Goal: Task Accomplishment & Management: Complete application form

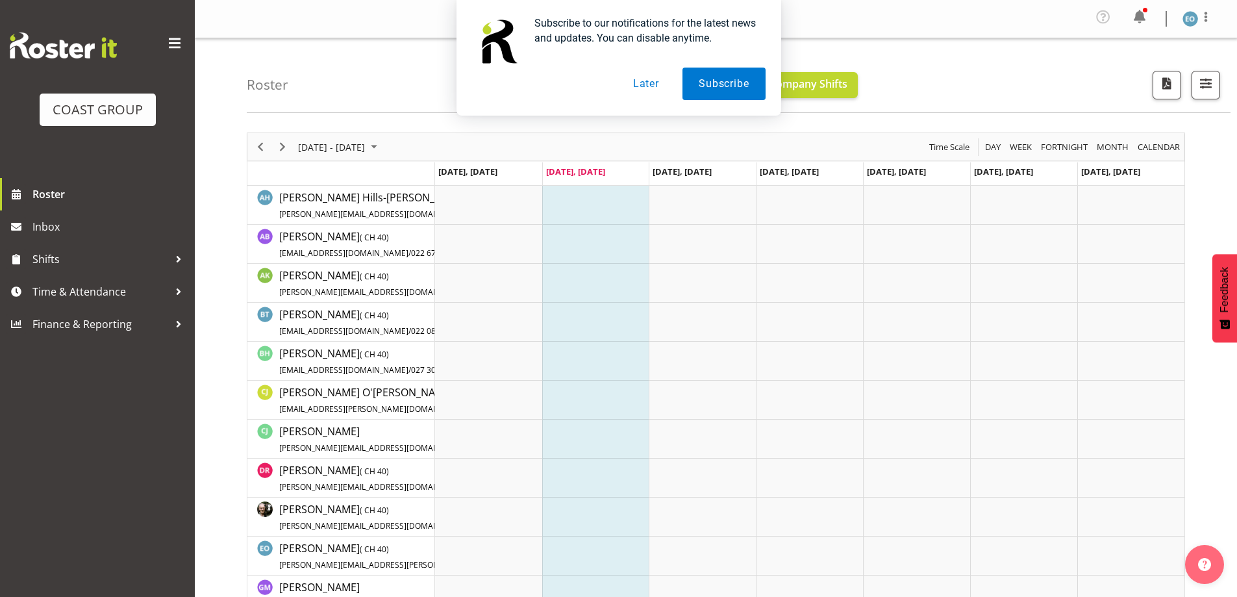
click at [636, 83] on button "Later" at bounding box center [646, 84] width 58 height 32
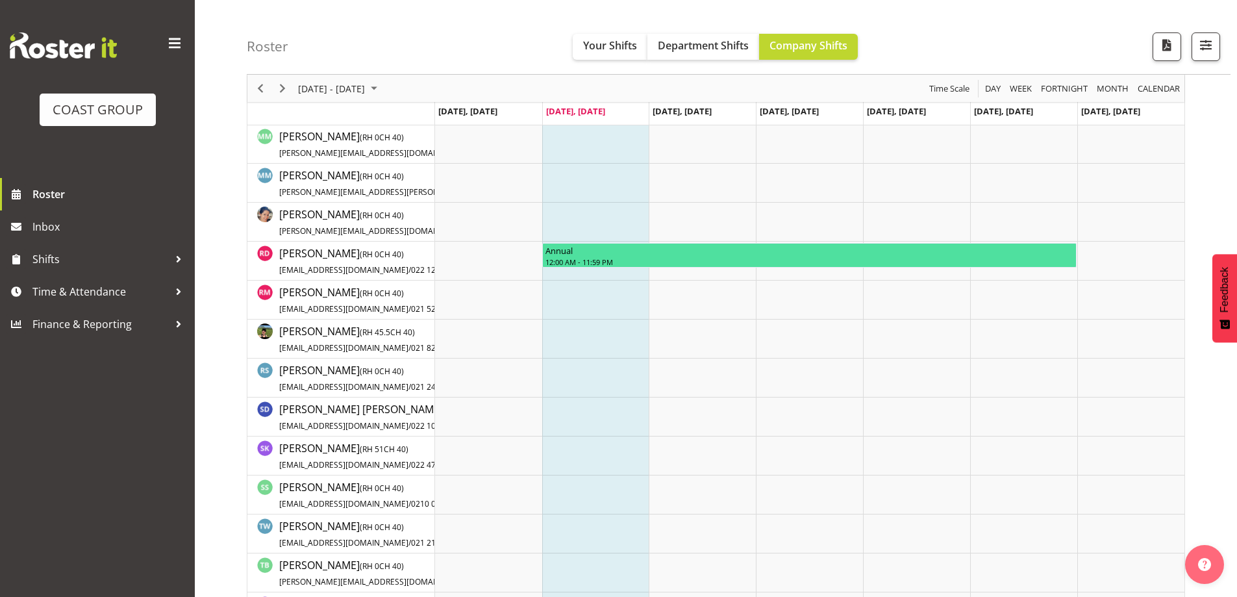
scroll to position [779, 0]
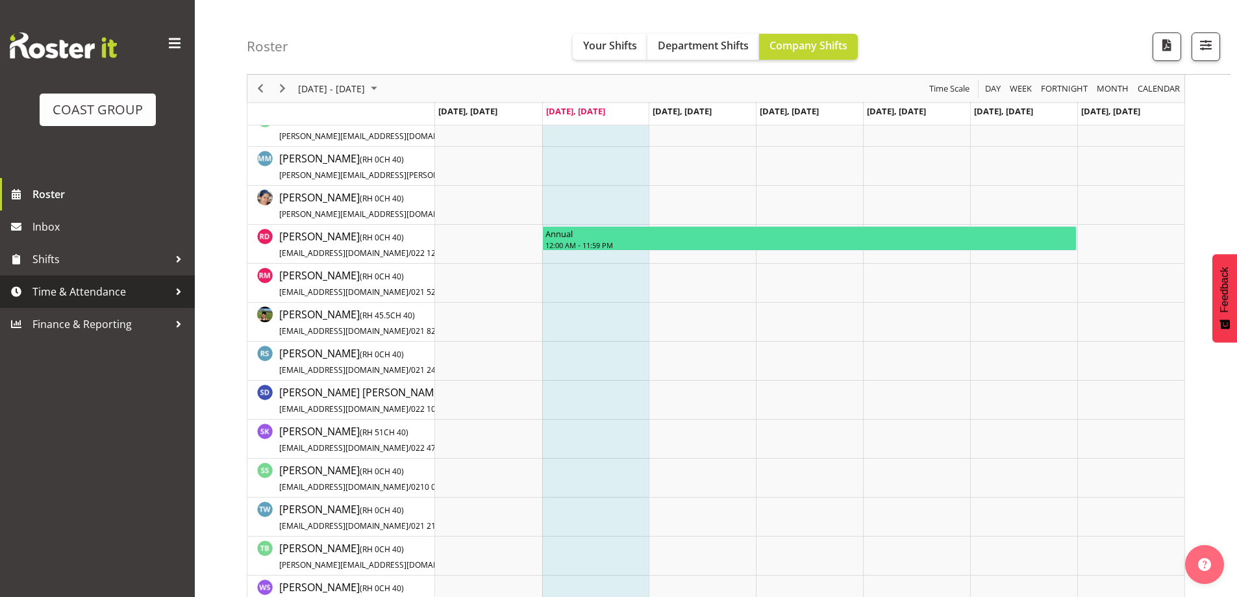
click at [98, 298] on span "Time & Attendance" at bounding box center [100, 291] width 136 height 19
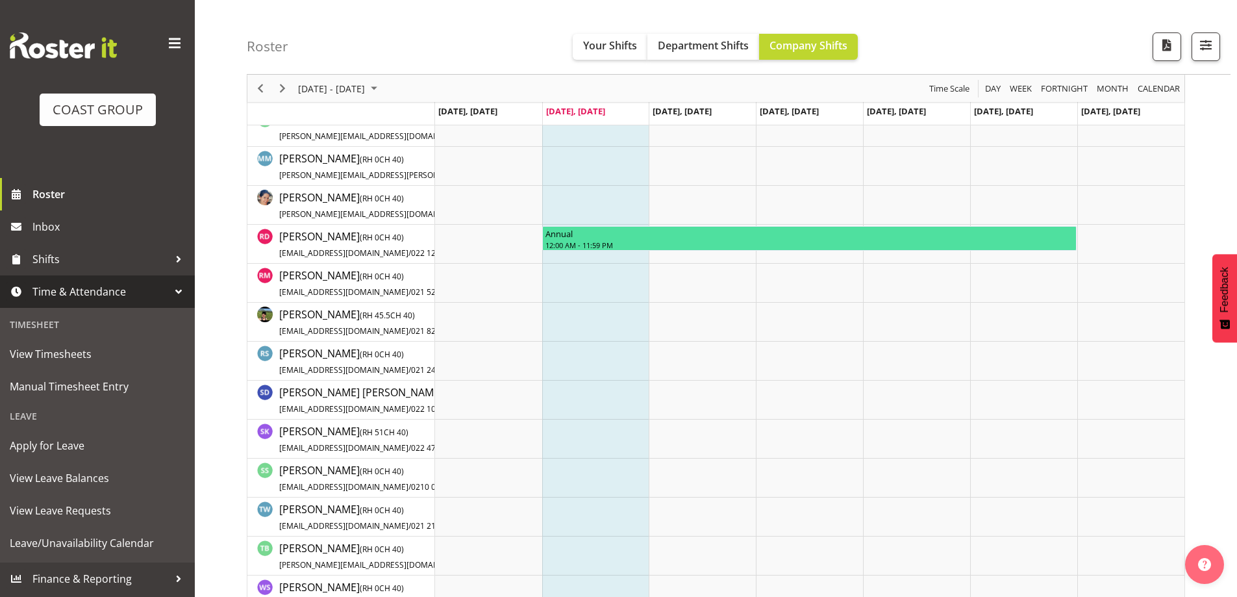
click at [138, 289] on span "Time & Attendance" at bounding box center [100, 291] width 136 height 19
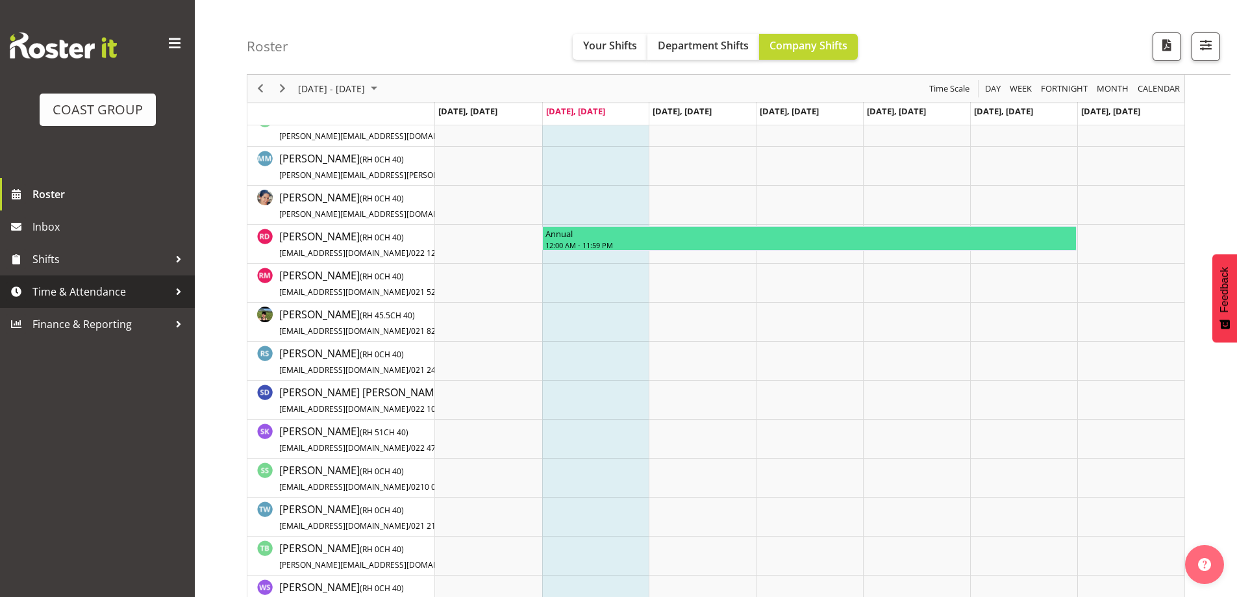
click at [136, 294] on span "Time & Attendance" at bounding box center [100, 291] width 136 height 19
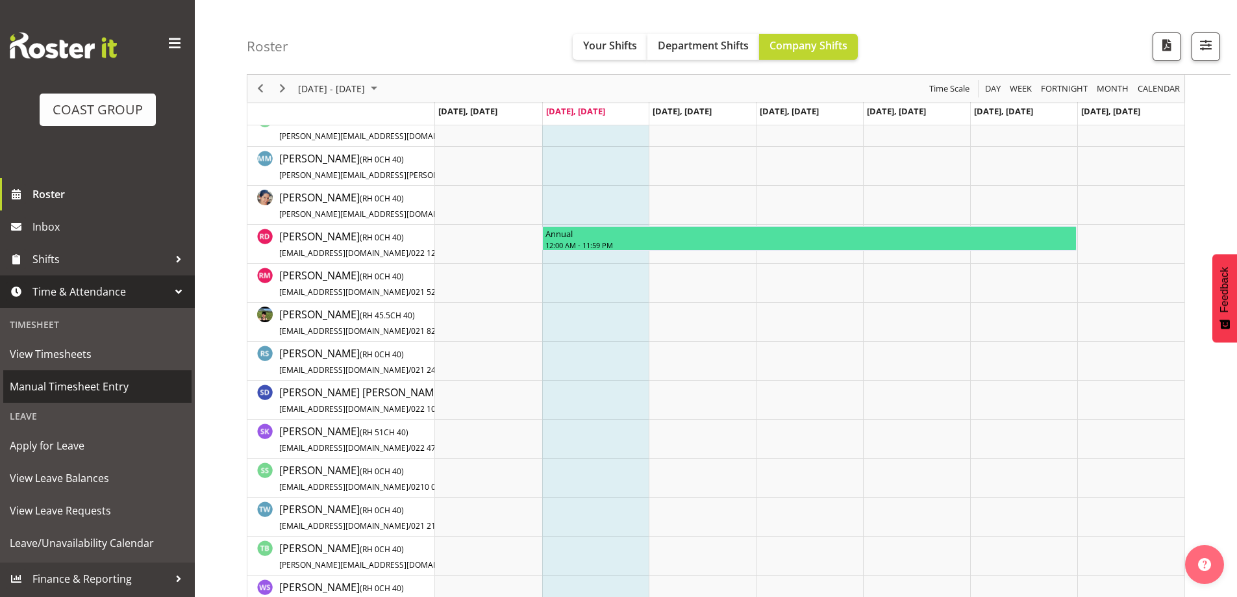
click at [105, 375] on link "Manual Timesheet Entry" at bounding box center [97, 386] width 188 height 32
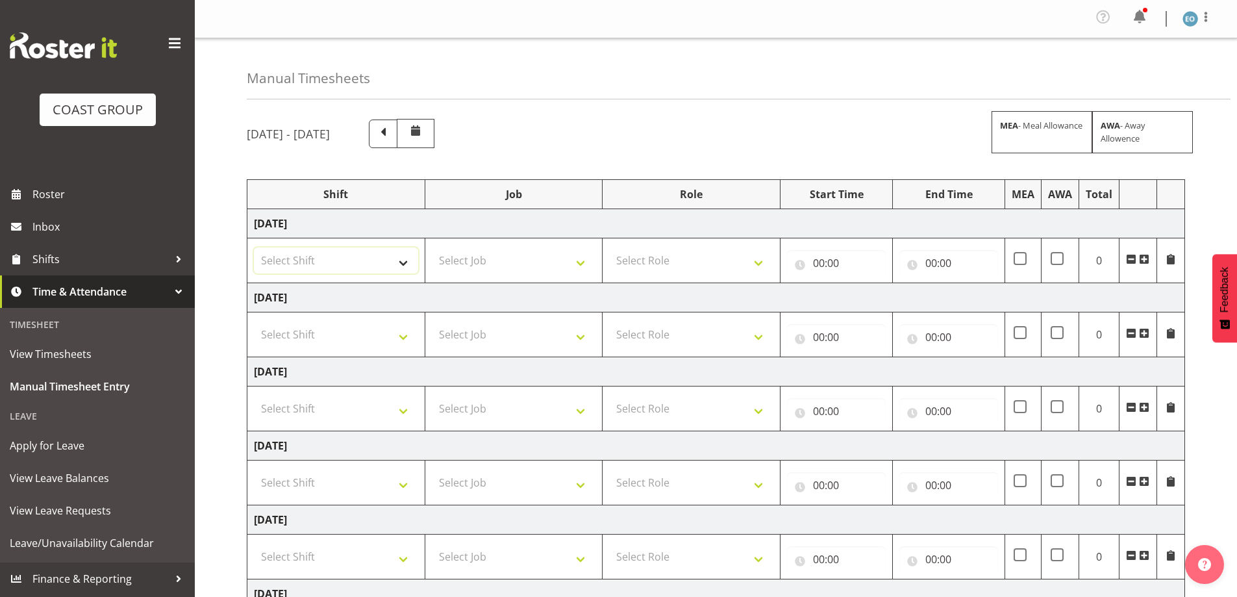
click at [375, 264] on select "Select Shift CHC SIGN ADMIN (LEAVE ALONE, DONT MAKE INACTIVE) DW CHC ARK WORK D…" at bounding box center [336, 260] width 164 height 26
select select "62215"
click at [254, 247] on select "Select Shift CHC SIGN ADMIN (LEAVE ALONE, DONT MAKE INACTIVE) DW CHC ARK WORK D…" at bounding box center [336, 260] width 164 height 26
click at [334, 325] on select "Select Shift CHC SIGN ADMIN (LEAVE ALONE, DONT MAKE INACTIVE) DW CHC ARK WORK D…" at bounding box center [336, 334] width 164 height 26
select select "62215"
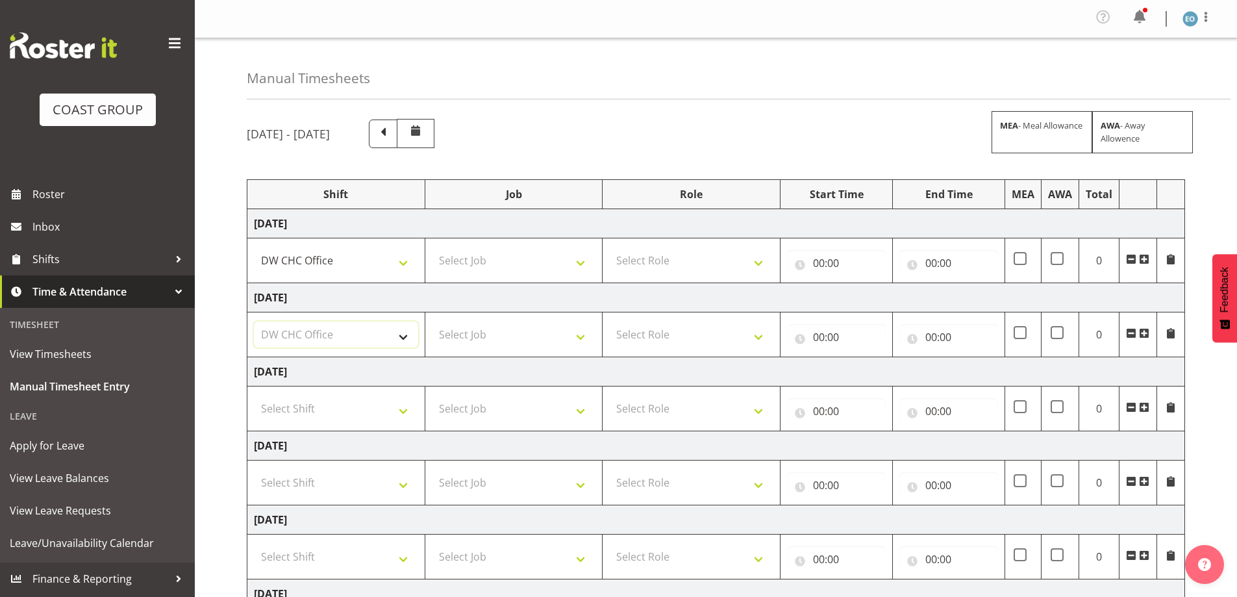
click at [254, 321] on select "Select Shift CHC SIGN ADMIN (LEAVE ALONE, DONT MAKE INACTIVE) DW CHC ARK WORK D…" at bounding box center [336, 334] width 164 height 26
click at [332, 390] on td "Select Shift CHC SIGN ADMIN (LEAVE ALONE, DONT MAKE INACTIVE) DW CHC ARK WORK D…" at bounding box center [336, 408] width 178 height 45
click at [332, 410] on select "Select Shift CHC SIGN ADMIN (LEAVE ALONE, DONT MAKE INACTIVE) DW CHC ARK WORK D…" at bounding box center [336, 408] width 164 height 26
select select "62215"
click at [254, 395] on select "Select Shift CHC SIGN ADMIN (LEAVE ALONE, DONT MAKE INACTIVE) DW CHC ARK WORK D…" at bounding box center [336, 408] width 164 height 26
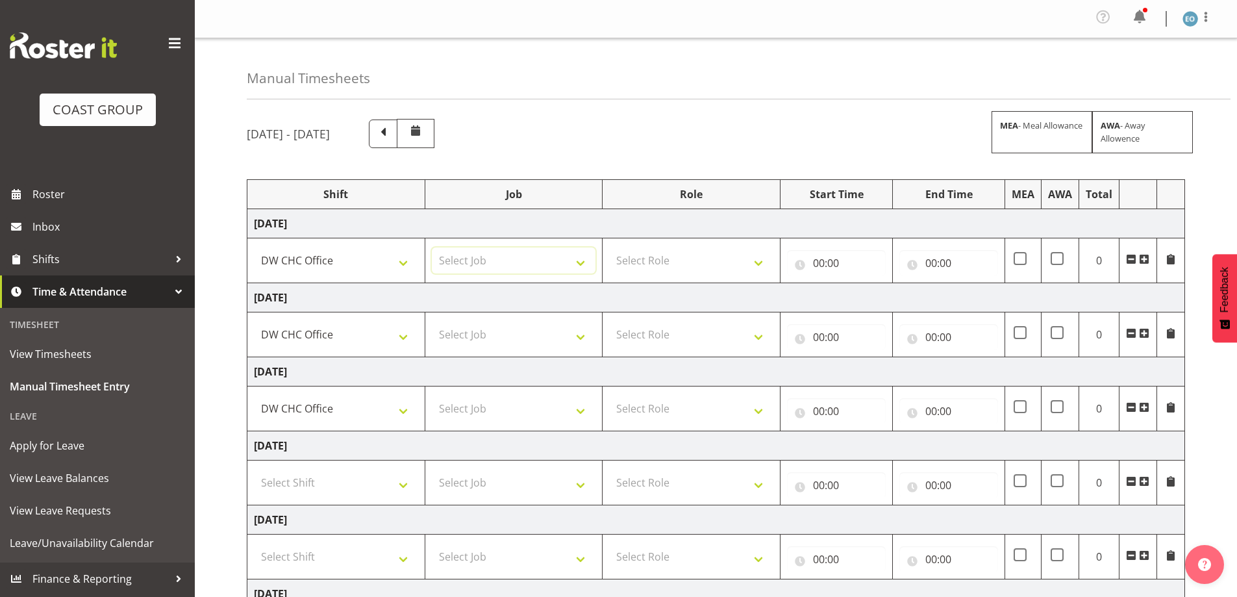
click at [533, 265] on select "Select Job 1 Carlton Events 1 [PERSON_NAME][GEOGRAPHIC_DATA] 1 [PERSON_NAME][GE…" at bounding box center [514, 260] width 164 height 26
select select "9477"
click at [432, 247] on select "Select Job 1 Carlton Events 1 [PERSON_NAME][GEOGRAPHIC_DATA] 1 [PERSON_NAME][GE…" at bounding box center [514, 260] width 164 height 26
click at [562, 338] on select "Select Job 1 Carlton Events 1 [PERSON_NAME][GEOGRAPHIC_DATA] 1 [PERSON_NAME][GE…" at bounding box center [514, 334] width 164 height 26
select select "9477"
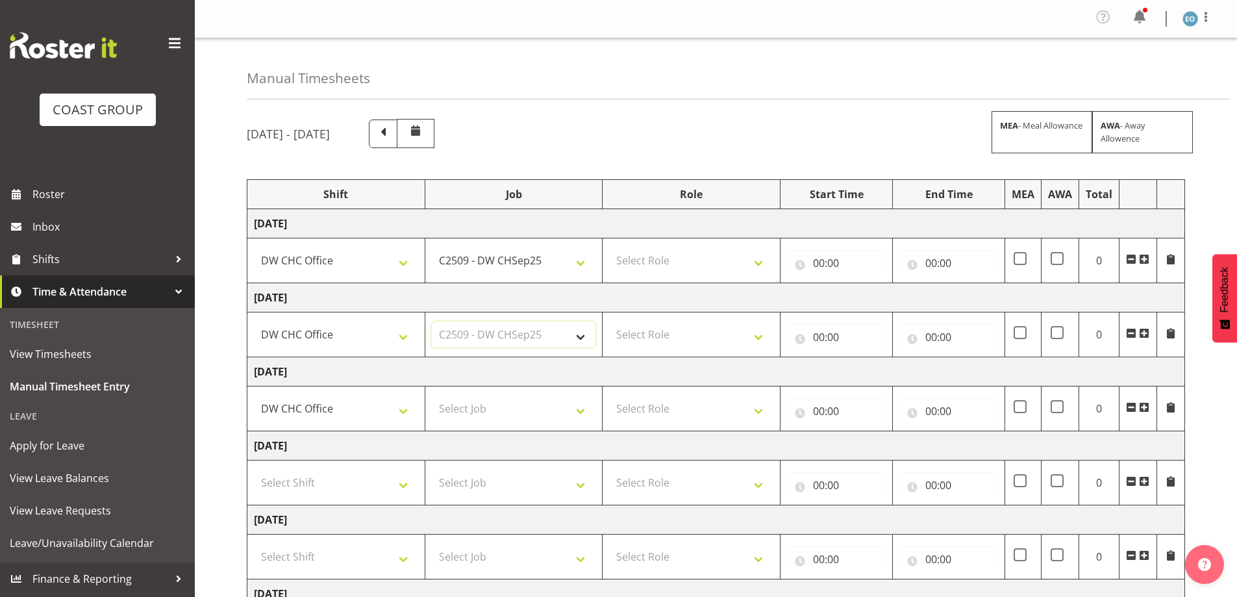
click at [432, 321] on select "Select Job 1 Carlton Events 1 [PERSON_NAME][GEOGRAPHIC_DATA] 1 [PERSON_NAME][GE…" at bounding box center [514, 334] width 164 height 26
click at [542, 406] on select "Select Job 1 Carlton Events 1 [PERSON_NAME][GEOGRAPHIC_DATA] 1 [PERSON_NAME][GE…" at bounding box center [514, 408] width 164 height 26
select select "9477"
click at [432, 395] on select "Select Job 1 Carlton Events 1 [PERSON_NAME][GEOGRAPHIC_DATA] 1 [PERSON_NAME][GE…" at bounding box center [514, 408] width 164 height 26
click at [710, 252] on select "Select Role MANUFACTURE Manufacture" at bounding box center [691, 260] width 164 height 26
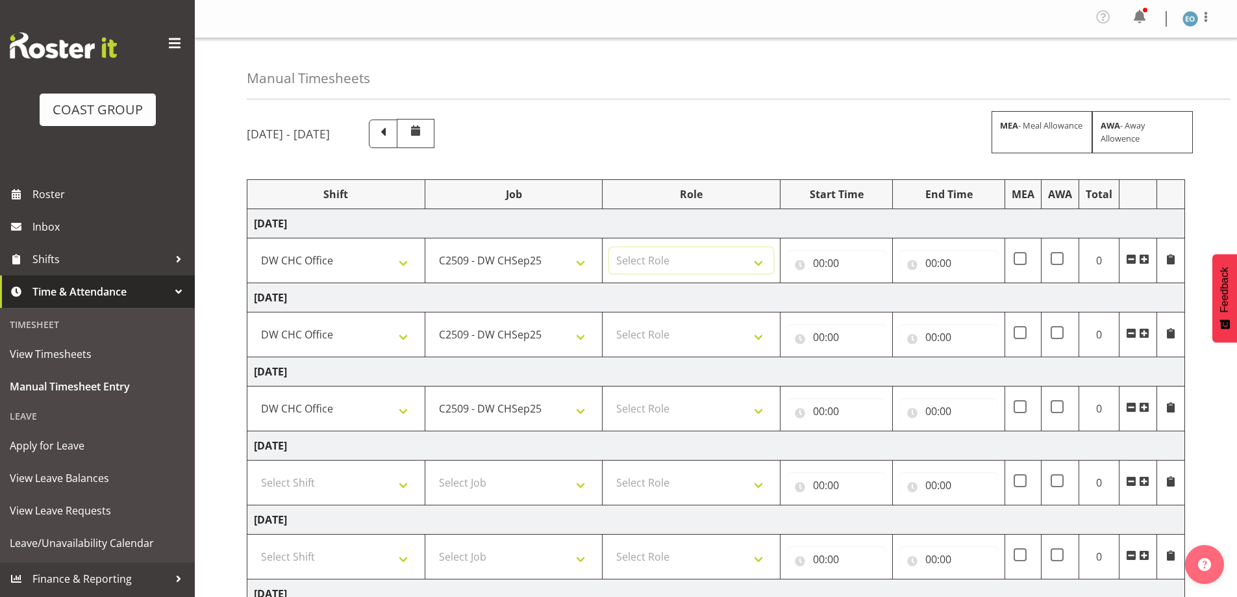
select select "218"
click at [609, 247] on select "Select Role MANUFACTURE Manufacture" at bounding box center [691, 260] width 164 height 26
click at [712, 334] on select "Select Role MANUFACTURE Manufacture" at bounding box center [691, 334] width 164 height 26
select select "218"
click at [609, 321] on select "Select Role MANUFACTURE Manufacture" at bounding box center [691, 334] width 164 height 26
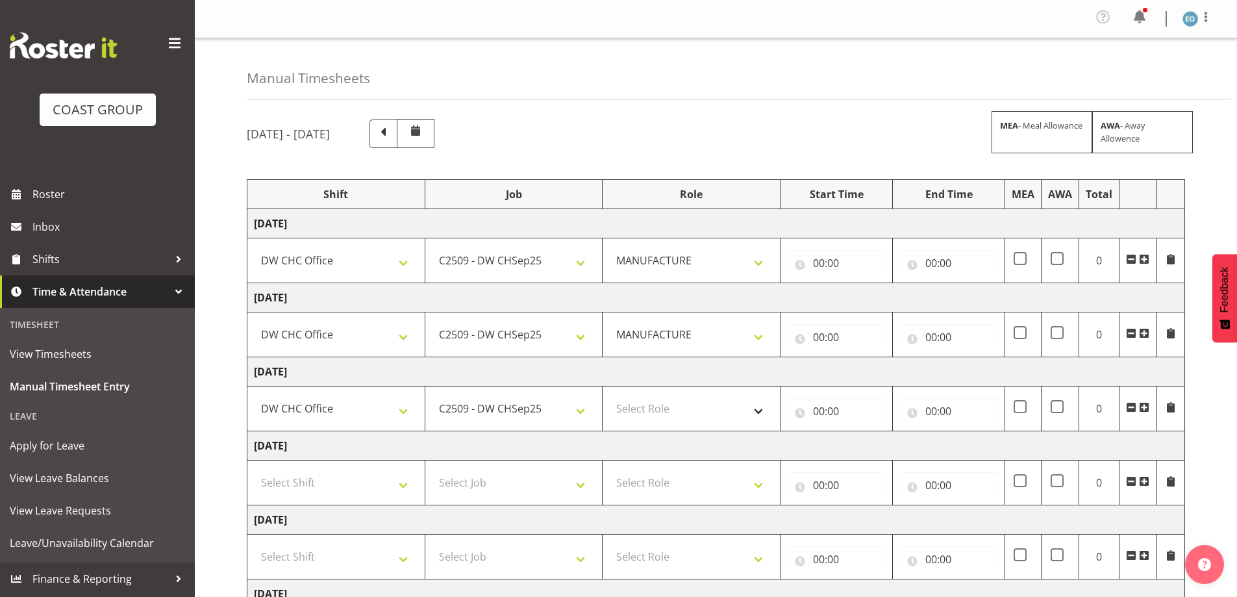
click at [716, 397] on td "Select Role MANUFACTURE Manufacture" at bounding box center [692, 408] width 178 height 45
click at [721, 407] on select "Select Role MANUFACTURE Manufacture" at bounding box center [691, 408] width 164 height 26
select select "218"
click at [609, 395] on select "Select Role MANUFACTURE Manufacture" at bounding box center [691, 408] width 164 height 26
click at [816, 262] on input "00:00" at bounding box center [836, 263] width 99 height 26
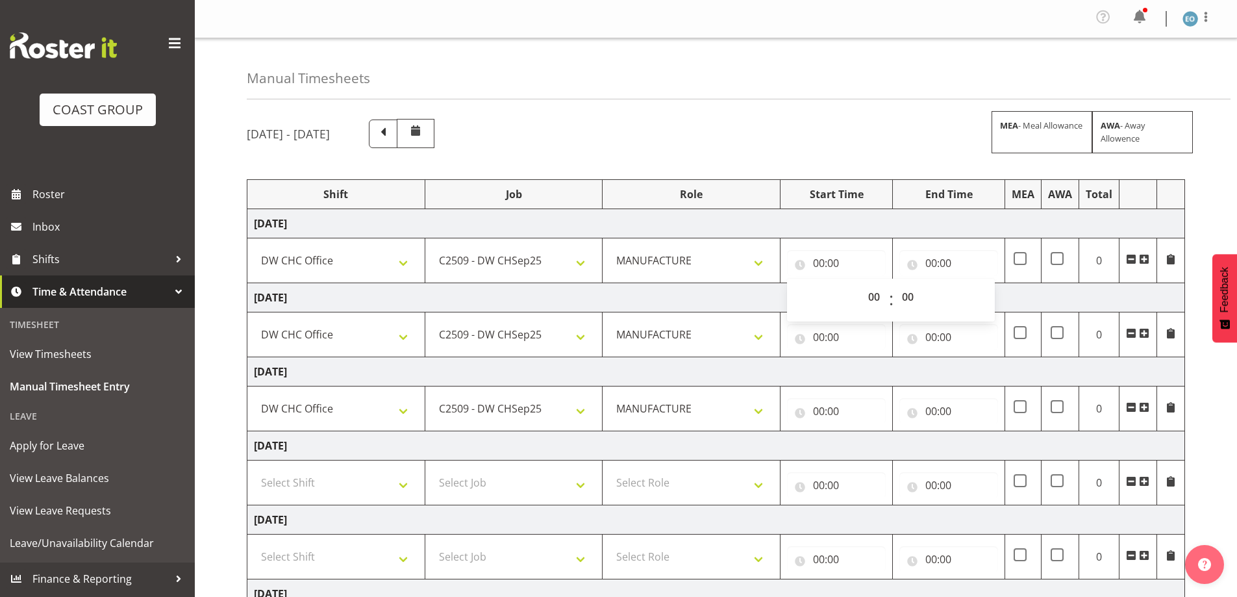
click at [849, 320] on div "00 01 02 03 04 05 06 07 08 09 10 11 12 13 14 15 16 17 18 19 20 21 22 23 : 00 01…" at bounding box center [891, 300] width 208 height 43
click at [868, 300] on select "00 01 02 03 04 05 06 07 08 09 10 11 12 13 14 15 16 17 18 19 20 21 22 23" at bounding box center [875, 297] width 29 height 26
select select "7"
click at [861, 284] on select "00 01 02 03 04 05 06 07 08 09 10 11 12 13 14 15 16 17 18 19 20 21 22 23" at bounding box center [875, 297] width 29 height 26
type input "07:00"
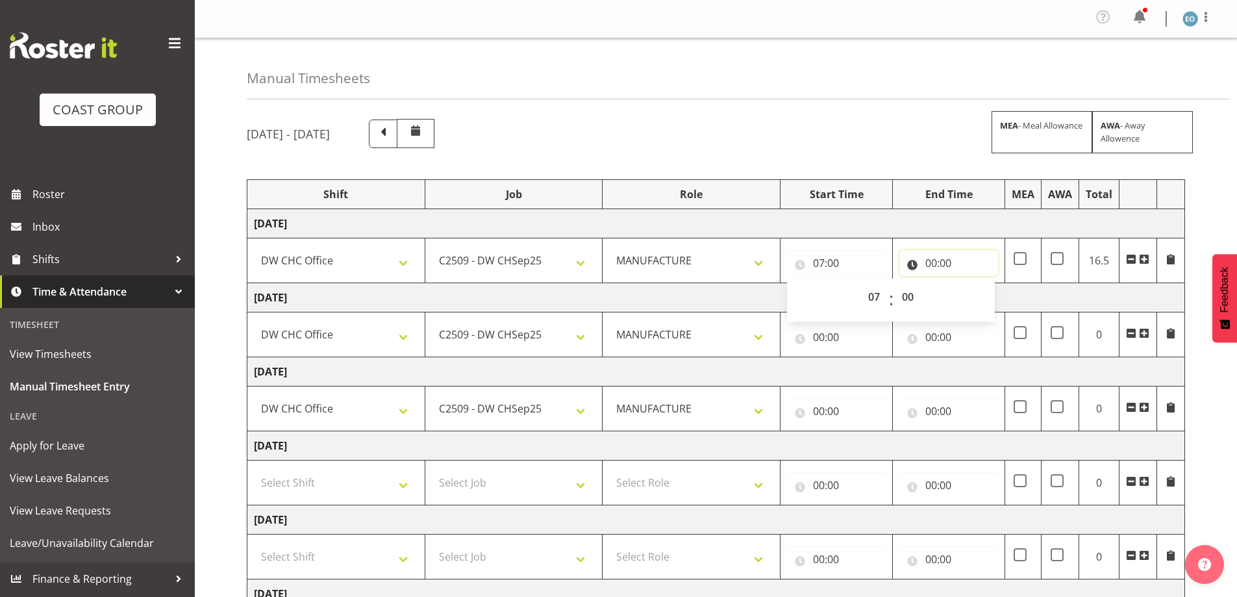
click at [929, 262] on input "00:00" at bounding box center [948, 263] width 99 height 26
click at [985, 305] on select "00 01 02 03 04 05 06 07 08 09 10 11 12 13 14 15 16 17 18 19 20 21 22 23" at bounding box center [987, 297] width 29 height 26
select select "16"
click at [973, 284] on select "00 01 02 03 04 05 06 07 08 09 10 11 12 13 14 15 16 17 18 19 20 21 22 23" at bounding box center [987, 297] width 29 height 26
type input "16:00"
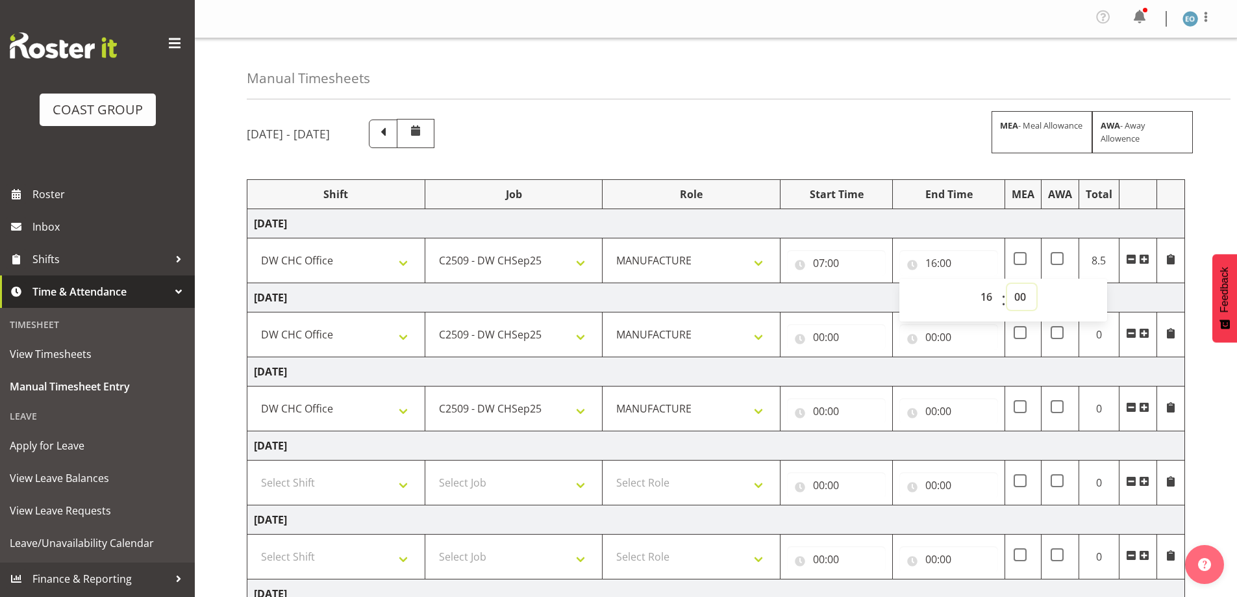
click at [1019, 297] on select "00 01 02 03 04 05 06 07 08 09 10 11 12 13 14 15 16 17 18 19 20 21 22 23 24 25 2…" at bounding box center [1021, 297] width 29 height 26
select select "30"
click at [1007, 284] on select "00 01 02 03 04 05 06 07 08 09 10 11 12 13 14 15 16 17 18 19 20 21 22 23 24 25 2…" at bounding box center [1021, 297] width 29 height 26
type input "16:30"
click at [828, 337] on input "00:00" at bounding box center [836, 337] width 99 height 26
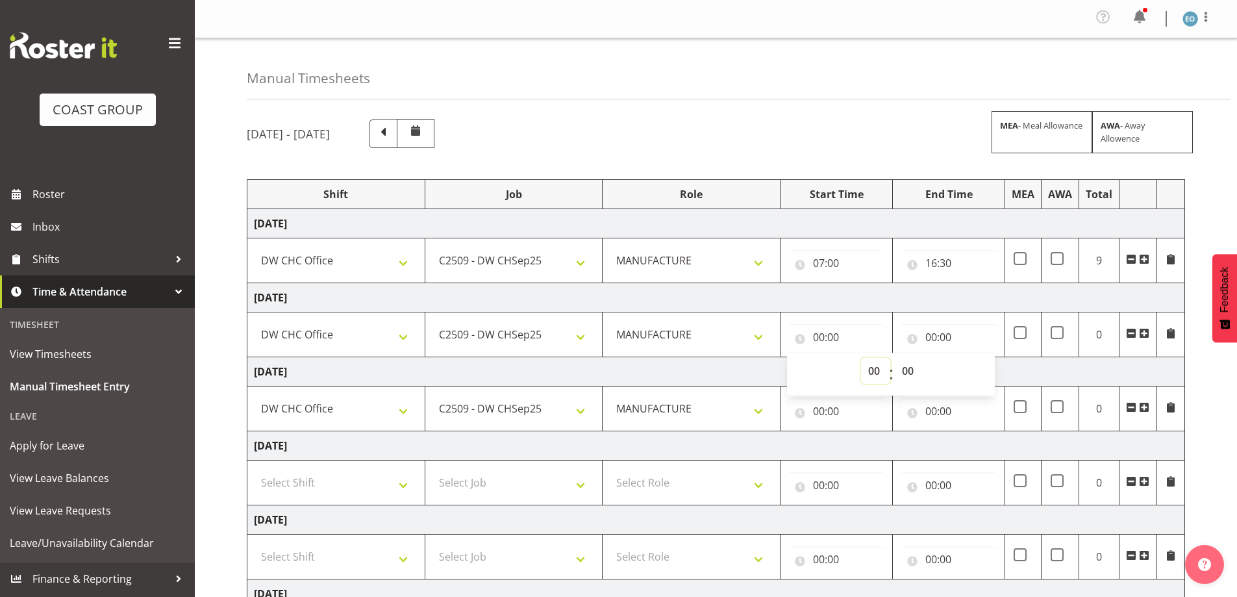
click at [872, 373] on select "00 01 02 03 04 05 06 07 08 09 10 11 12 13 14 15 16 17 18 19 20 21 22 23" at bounding box center [875, 371] width 29 height 26
select select "7"
click at [861, 358] on select "00 01 02 03 04 05 06 07 08 09 10 11 12 13 14 15 16 17 18 19 20 21 22 23" at bounding box center [875, 371] width 29 height 26
type input "07:00"
click at [931, 331] on input "00:00" at bounding box center [948, 337] width 99 height 26
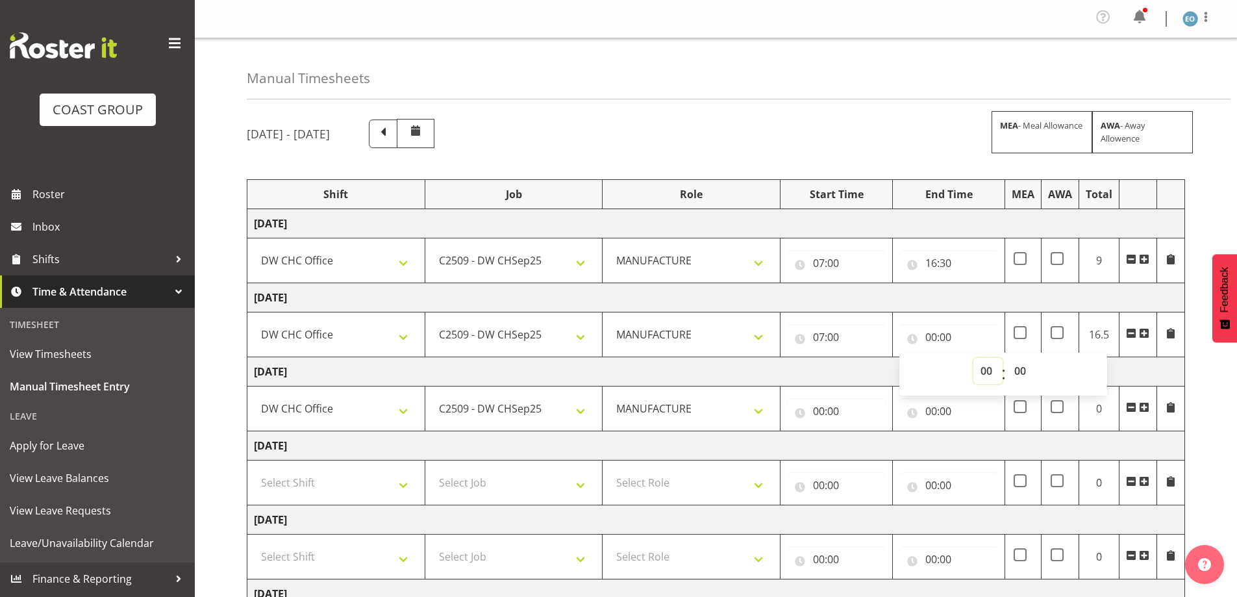
click at [984, 369] on select "00 01 02 03 04 05 06 07 08 09 10 11 12 13 14 15 16 17 18 19 20 21 22 23" at bounding box center [987, 371] width 29 height 26
select select "16"
click at [973, 358] on select "00 01 02 03 04 05 06 07 08 09 10 11 12 13 14 15 16 17 18 19 20 21 22 23" at bounding box center [987, 371] width 29 height 26
type input "16:00"
click at [1024, 360] on select "00 01 02 03 04 05 06 07 08 09 10 11 12 13 14 15 16 17 18 19 20 21 22 23 24 25 2…" at bounding box center [1021, 371] width 29 height 26
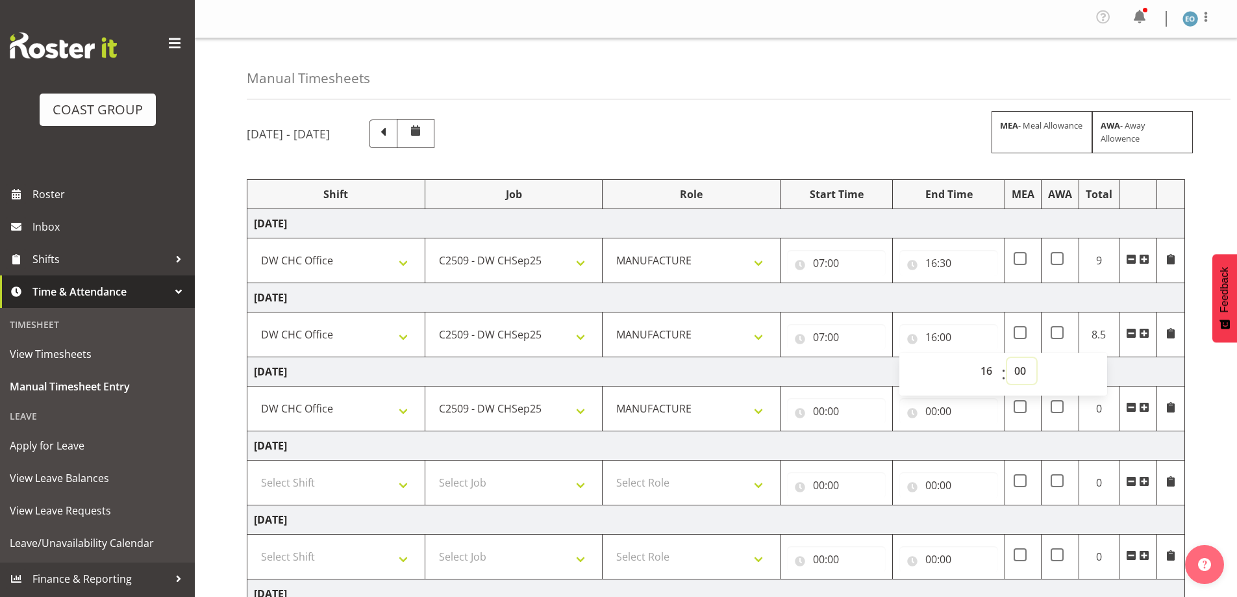
select select "30"
click at [1007, 358] on select "00 01 02 03 04 05 06 07 08 09 10 11 12 13 14 15 16 17 18 19 20 21 22 23 24 25 2…" at bounding box center [1021, 371] width 29 height 26
type input "16:30"
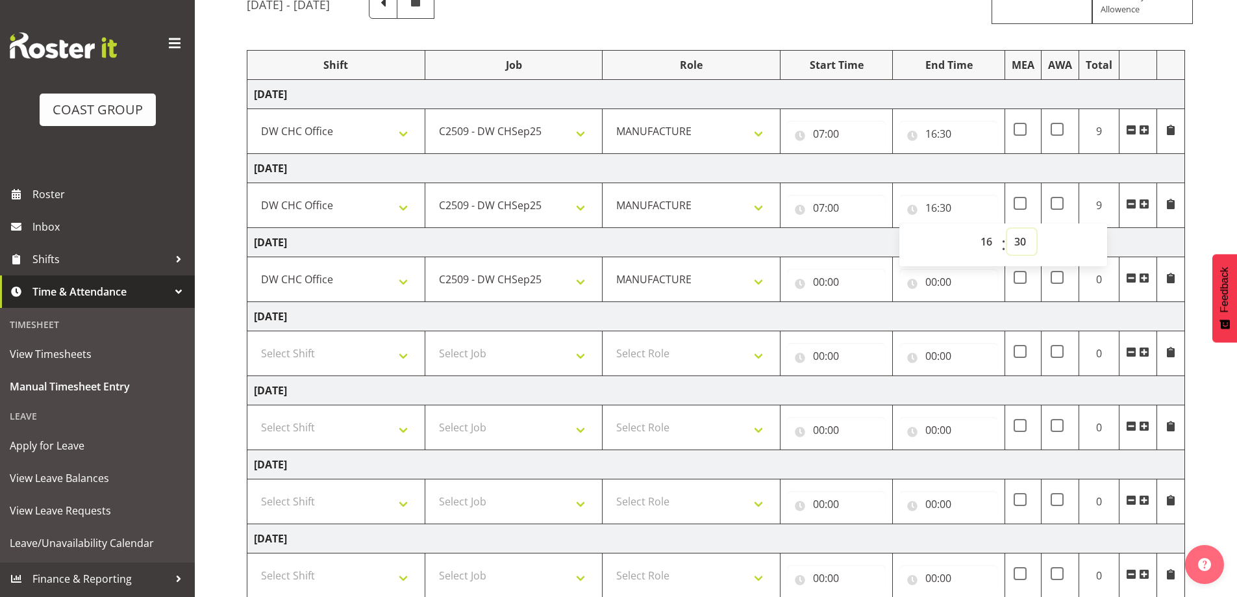
scroll to position [130, 0]
click at [831, 281] on input "00:00" at bounding box center [836, 281] width 99 height 26
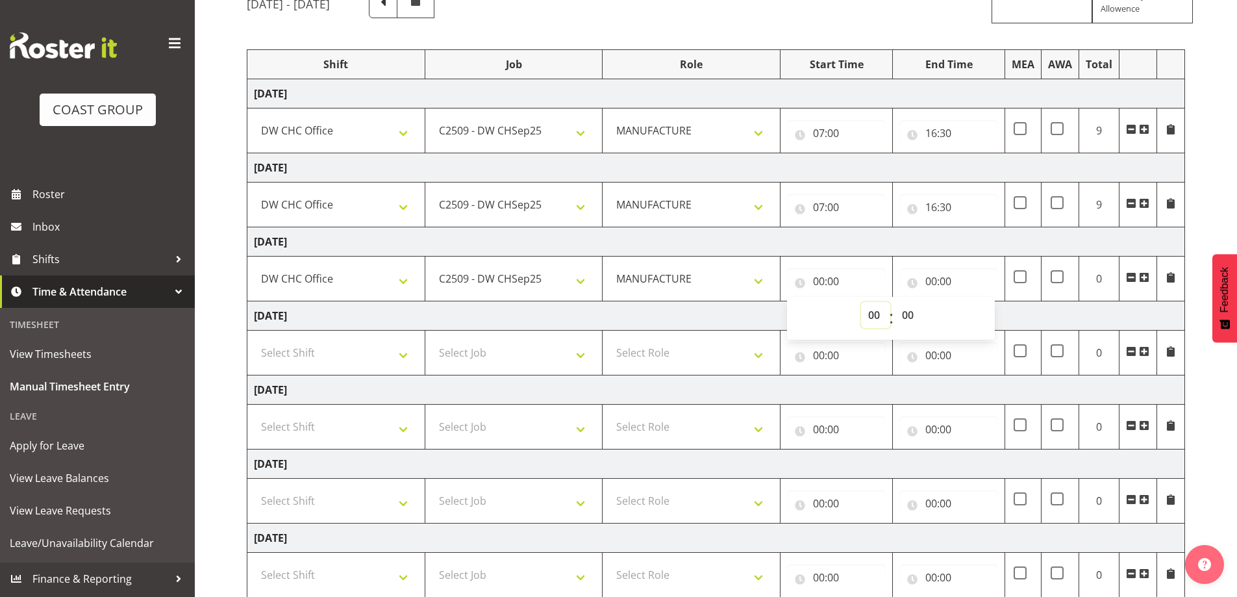
click at [862, 319] on select "00 01 02 03 04 05 06 07 08 09 10 11 12 13 14 15 16 17 18 19 20 21 22 23" at bounding box center [875, 315] width 29 height 26
select select "7"
click at [861, 302] on select "00 01 02 03 04 05 06 07 08 09 10 11 12 13 14 15 16 17 18 19 20 21 22 23" at bounding box center [875, 315] width 29 height 26
type input "07:00"
click at [936, 269] on input "00:00" at bounding box center [948, 281] width 99 height 26
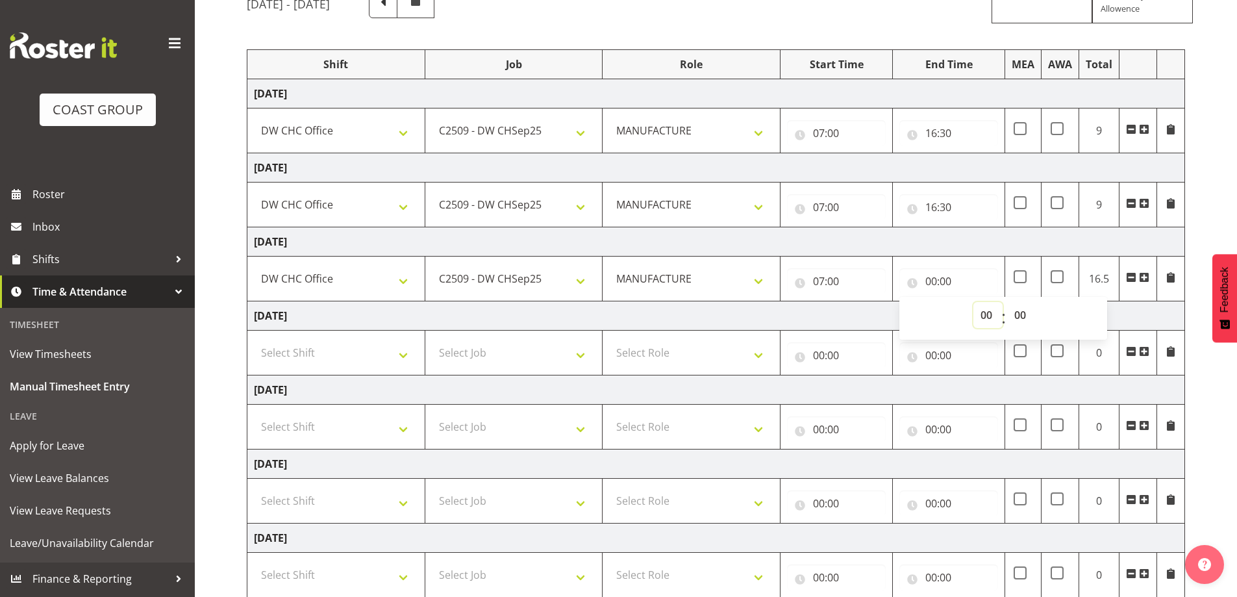
click at [984, 313] on select "00 01 02 03 04 05 06 07 08 09 10 11 12 13 14 15 16 17 18 19 20 21 22 23" at bounding box center [987, 315] width 29 height 26
select select "16"
click at [973, 302] on select "00 01 02 03 04 05 06 07 08 09 10 11 12 13 14 15 16 17 18 19 20 21 22 23" at bounding box center [987, 315] width 29 height 26
type input "16:00"
click at [918, 245] on td "[DATE]" at bounding box center [716, 241] width 938 height 29
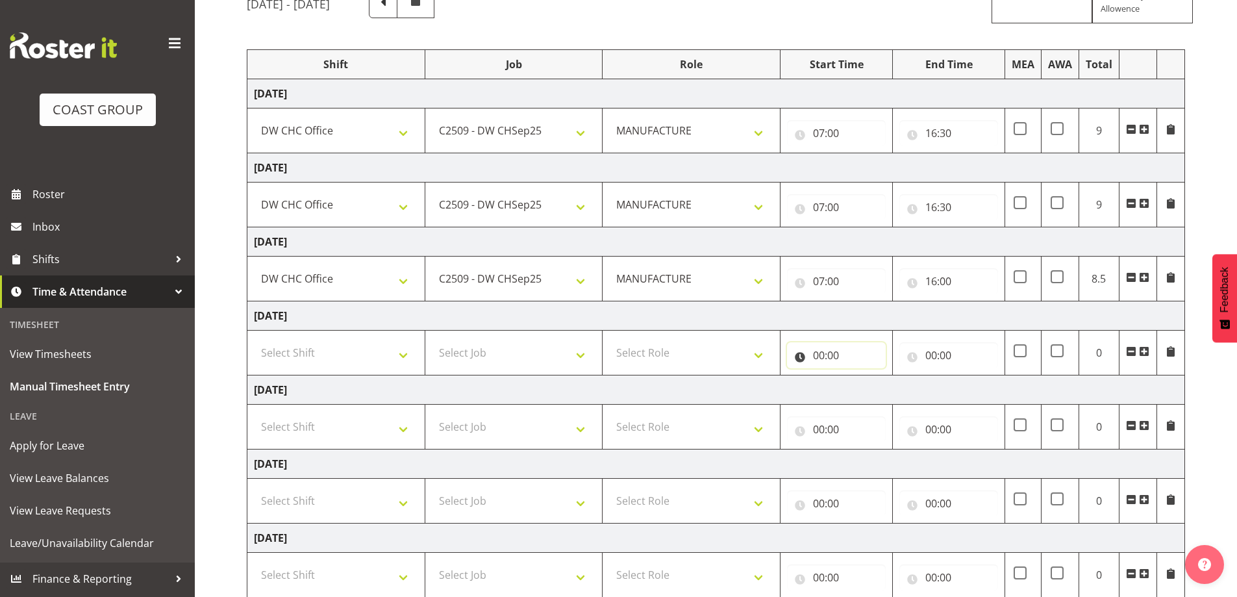
click at [816, 349] on input "00:00" at bounding box center [836, 355] width 99 height 26
click at [879, 385] on select "00 01 02 03 04 05 06 07 08 09 10 11 12 13 14 15 16 17 18 19 20 21 22 23" at bounding box center [875, 389] width 29 height 26
click at [766, 320] on td "[DATE]" at bounding box center [716, 315] width 938 height 29
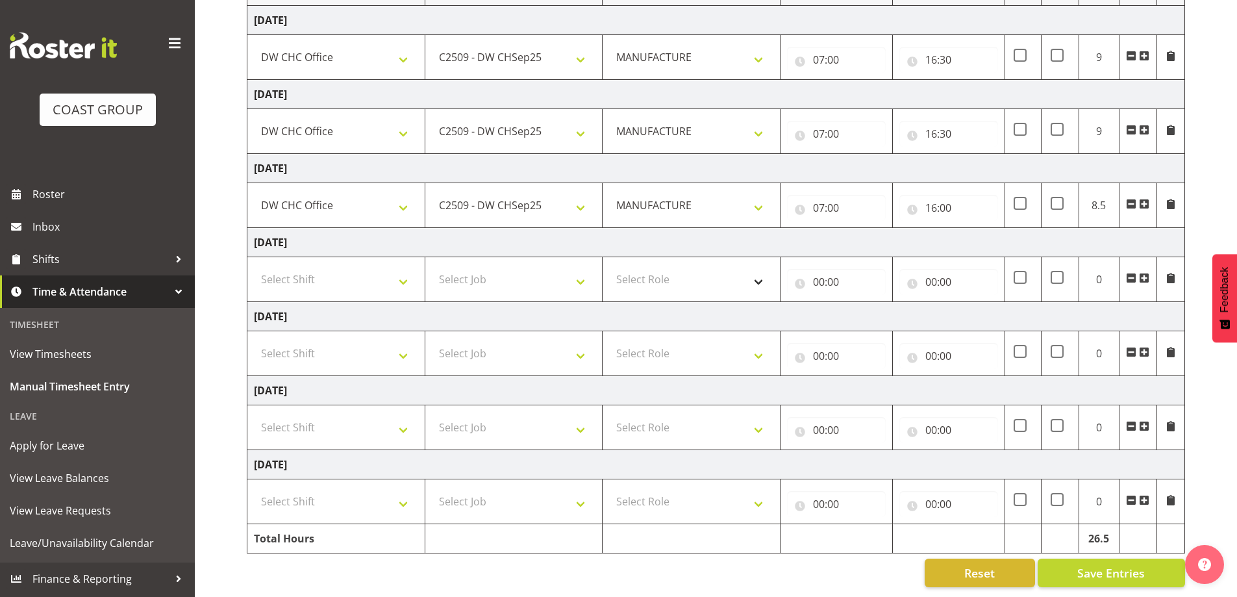
scroll to position [213, 0]
click at [390, 414] on select "Select Shift CHC SIGN ADMIN (LEAVE ALONE, DONT MAKE INACTIVE) DW CHC ARK WORK D…" at bounding box center [336, 427] width 164 height 26
select select "62215"
click at [254, 414] on select "Select Shift CHC SIGN ADMIN (LEAVE ALONE, DONT MAKE INACTIVE) DW CHC ARK WORK D…" at bounding box center [336, 427] width 164 height 26
click at [342, 488] on select "Select Shift CHC SIGN ADMIN (LEAVE ALONE, DONT MAKE INACTIVE) DW CHC ARK WORK D…" at bounding box center [336, 501] width 164 height 26
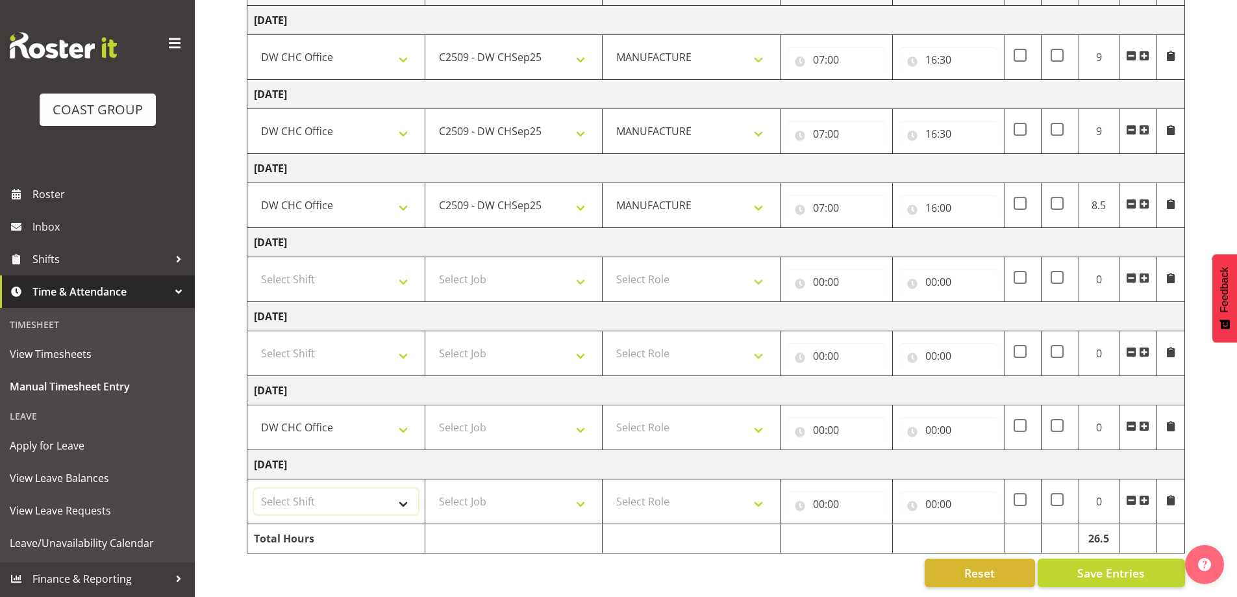
select select "62215"
click at [254, 488] on select "Select Shift CHC SIGN ADMIN (LEAVE ALONE, DONT MAKE INACTIVE) DW CHC ARK WORK D…" at bounding box center [336, 501] width 164 height 26
click at [531, 422] on select "Select Job 1 Carlton Events 1 [PERSON_NAME][GEOGRAPHIC_DATA] 1 [PERSON_NAME][GE…" at bounding box center [514, 427] width 164 height 26
select select "9477"
click at [432, 414] on select "Select Job 1 Carlton Events 1 [PERSON_NAME][GEOGRAPHIC_DATA] 1 [PERSON_NAME][GE…" at bounding box center [514, 427] width 164 height 26
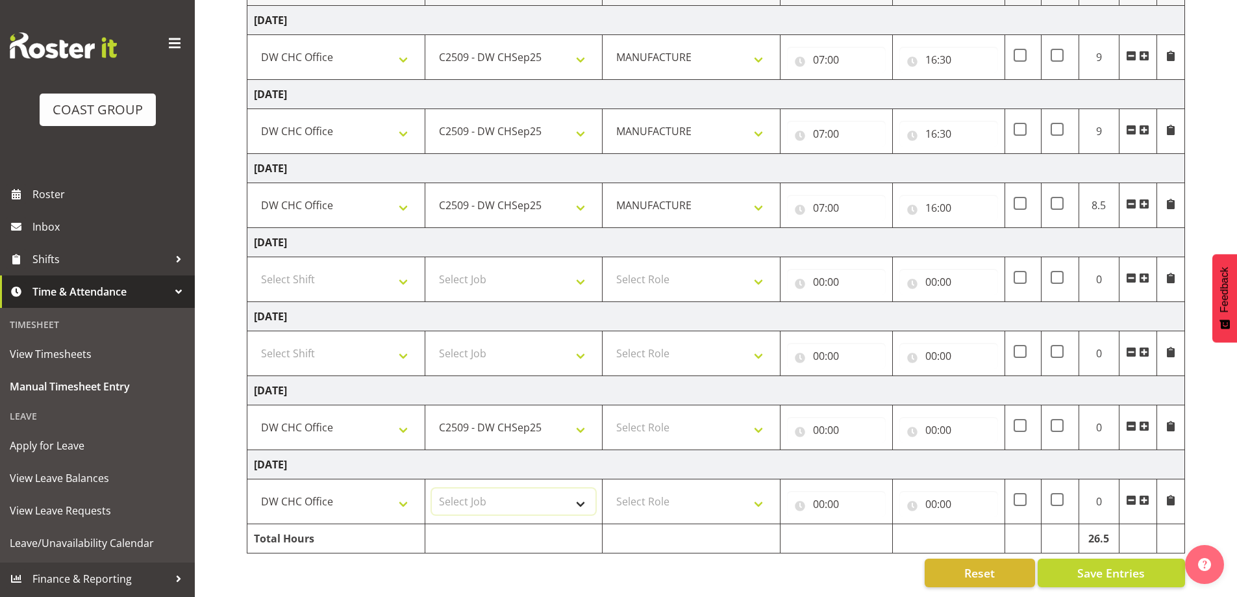
click at [534, 503] on select "Select Job 1 Carlton Events 1 [PERSON_NAME][GEOGRAPHIC_DATA] 1 [PERSON_NAME][GE…" at bounding box center [514, 501] width 164 height 26
select select "9477"
click at [432, 488] on select "Select Job 1 Carlton Events 1 [PERSON_NAME][GEOGRAPHIC_DATA] 1 [PERSON_NAME][GE…" at bounding box center [514, 501] width 164 height 26
click at [682, 414] on select "Select Role MANUFACTURE Manufacture" at bounding box center [691, 427] width 164 height 26
select select "39"
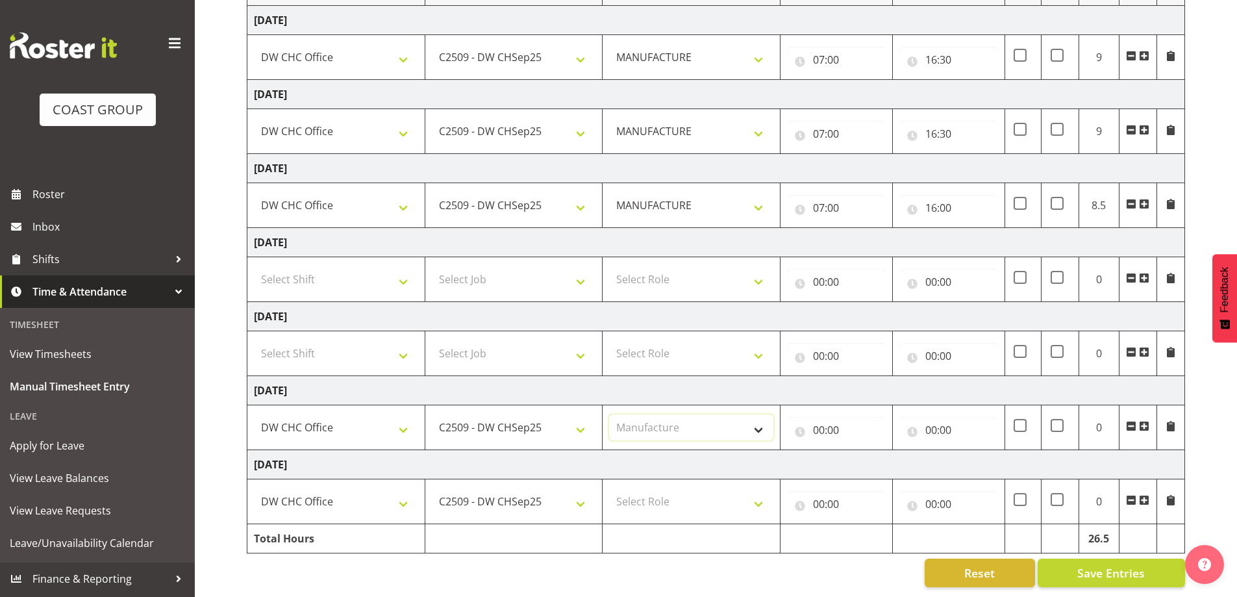
click at [609, 414] on select "Select Role MANUFACTURE Manufacture" at bounding box center [691, 427] width 164 height 26
click at [690, 495] on select "Select Role MANUFACTURE Manufacture" at bounding box center [691, 501] width 164 height 26
select select "218"
click at [609, 488] on select "Select Role MANUFACTURE Manufacture" at bounding box center [691, 501] width 164 height 26
click at [815, 412] on div "00:00 00 01 02 03 04 05 06 07 08 09 10 11 12 13 14 15 16 17 18 19 20 21 22 23 :…" at bounding box center [836, 427] width 99 height 31
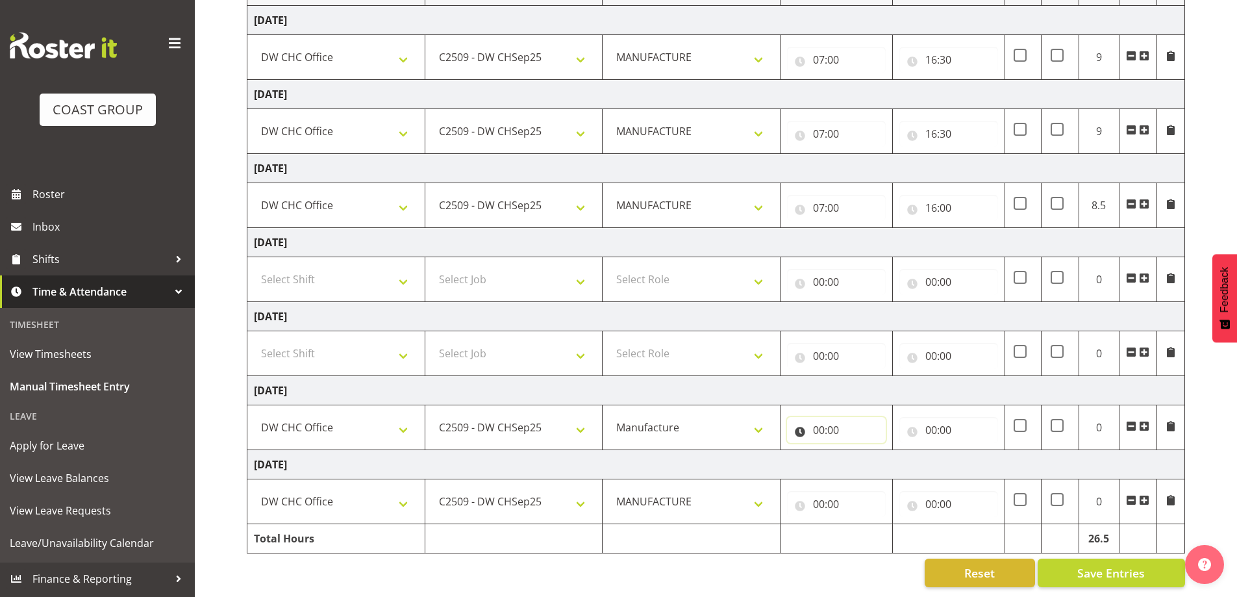
click at [820, 417] on input "00:00" at bounding box center [836, 430] width 99 height 26
click at [873, 464] on select "00 01 02 03 04 05 06 07 08 09 10 11 12 13 14 15 16 17 18 19 20 21 22 23" at bounding box center [875, 464] width 29 height 26
select select "7"
click at [861, 451] on select "00 01 02 03 04 05 06 07 08 09 10 11 12 13 14 15 16 17 18 19 20 21 22 23" at bounding box center [875, 464] width 29 height 26
type input "07:00"
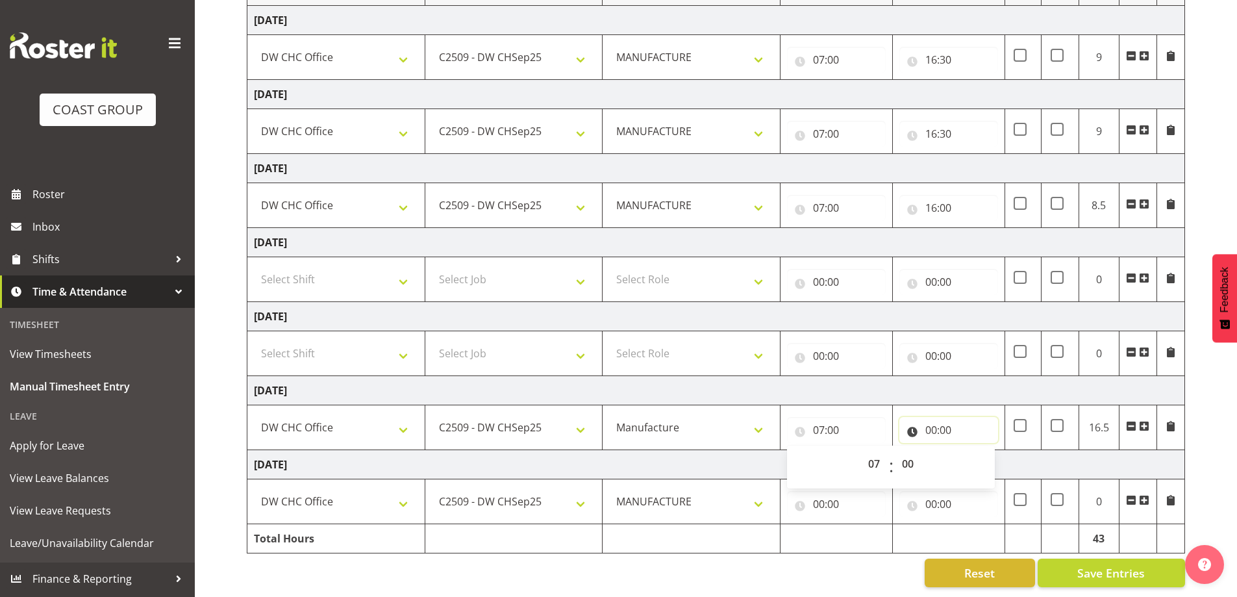
click at [933, 424] on input "00:00" at bounding box center [948, 430] width 99 height 26
click at [978, 454] on select "00 01 02 03 04 05 06 07 08 09 10 11 12 13 14 15 16 17 18 19 20 21 22 23" at bounding box center [987, 464] width 29 height 26
select select "16"
click at [973, 451] on select "00 01 02 03 04 05 06 07 08 09 10 11 12 13 14 15 16 17 18 19 20 21 22 23" at bounding box center [987, 464] width 29 height 26
type input "16:00"
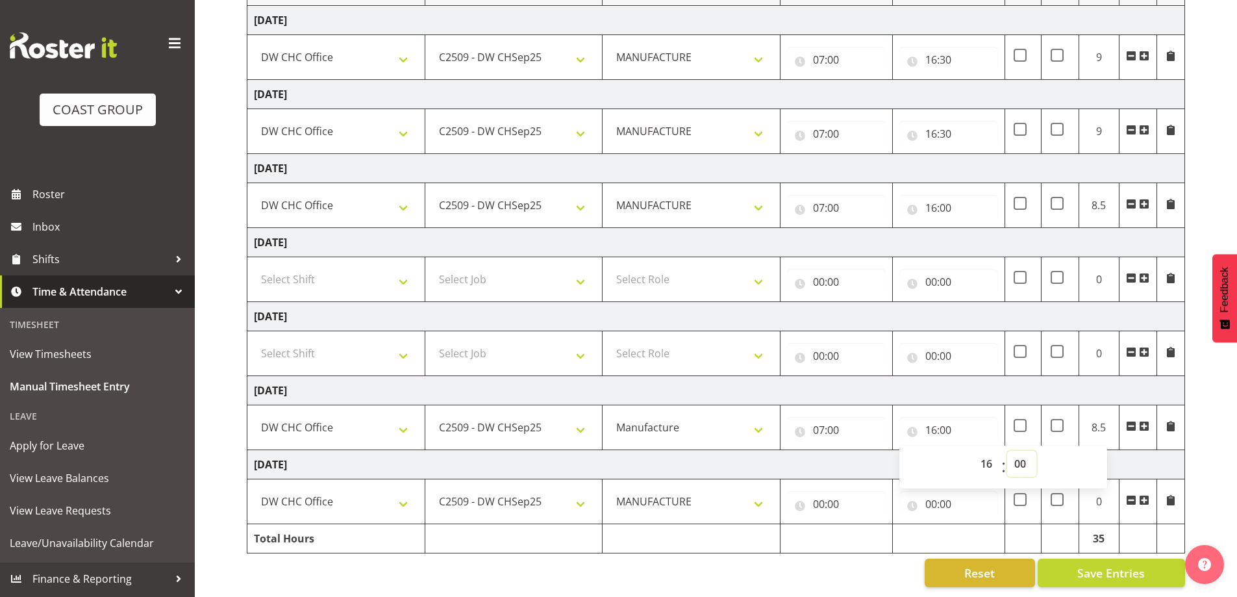
click at [1010, 455] on select "00 01 02 03 04 05 06 07 08 09 10 11 12 13 14 15 16 17 18 19 20 21 22 23 24 25 2…" at bounding box center [1021, 464] width 29 height 26
select select "30"
click at [1007, 451] on select "00 01 02 03 04 05 06 07 08 09 10 11 12 13 14 15 16 17 18 19 20 21 22 23 24 25 2…" at bounding box center [1021, 464] width 29 height 26
type input "16:30"
click at [821, 495] on input "00:00" at bounding box center [836, 504] width 99 height 26
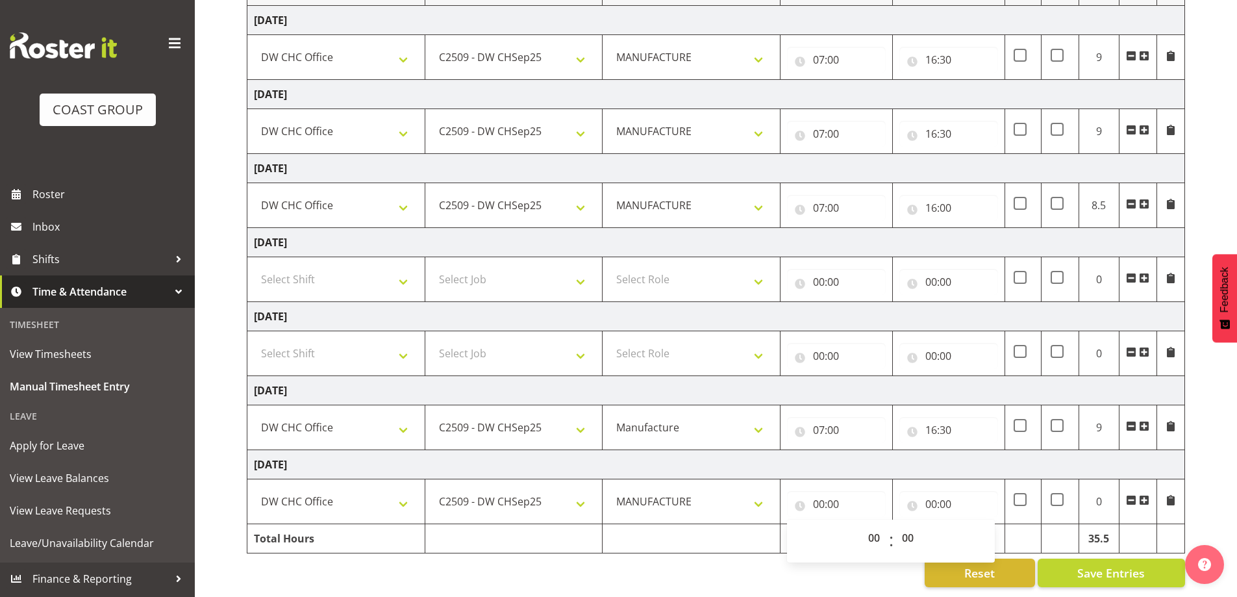
click at [871, 520] on div "00 01 02 03 04 05 06 07 08 09 10 11 12 13 14 15 16 17 18 19 20 21 22 23 : 00 01…" at bounding box center [891, 541] width 208 height 43
click at [874, 527] on select "00 01 02 03 04 05 06 07 08 09 10 11 12 13 14 15 16 17 18 19 20 21 22 23" at bounding box center [875, 538] width 29 height 26
select select "7"
click at [861, 525] on select "00 01 02 03 04 05 06 07 08 09 10 11 12 13 14 15 16 17 18 19 20 21 22 23" at bounding box center [875, 538] width 29 height 26
type input "07:00"
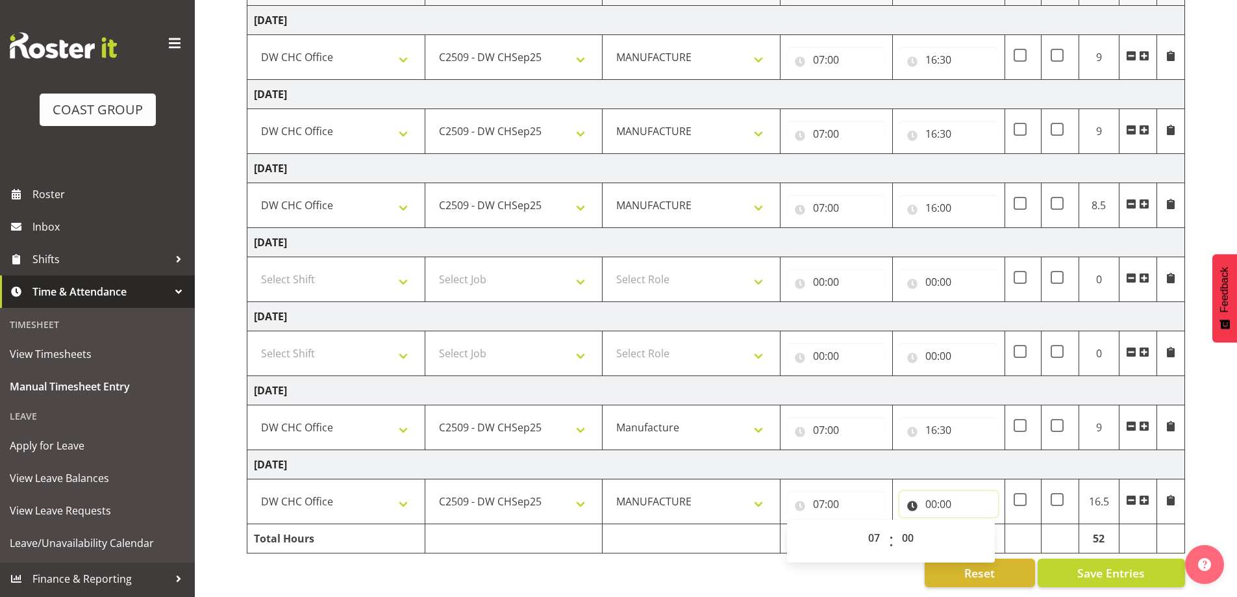
click at [937, 493] on input "00:00" at bounding box center [948, 504] width 99 height 26
click at [986, 530] on select "00 01 02 03 04 05 06 07 08 09 10 11 12 13 14 15 16 17 18 19 20 21 22 23" at bounding box center [987, 538] width 29 height 26
select select "16"
click at [973, 525] on select "00 01 02 03 04 05 06 07 08 09 10 11 12 13 14 15 16 17 18 19 20 21 22 23" at bounding box center [987, 538] width 29 height 26
type input "16:00"
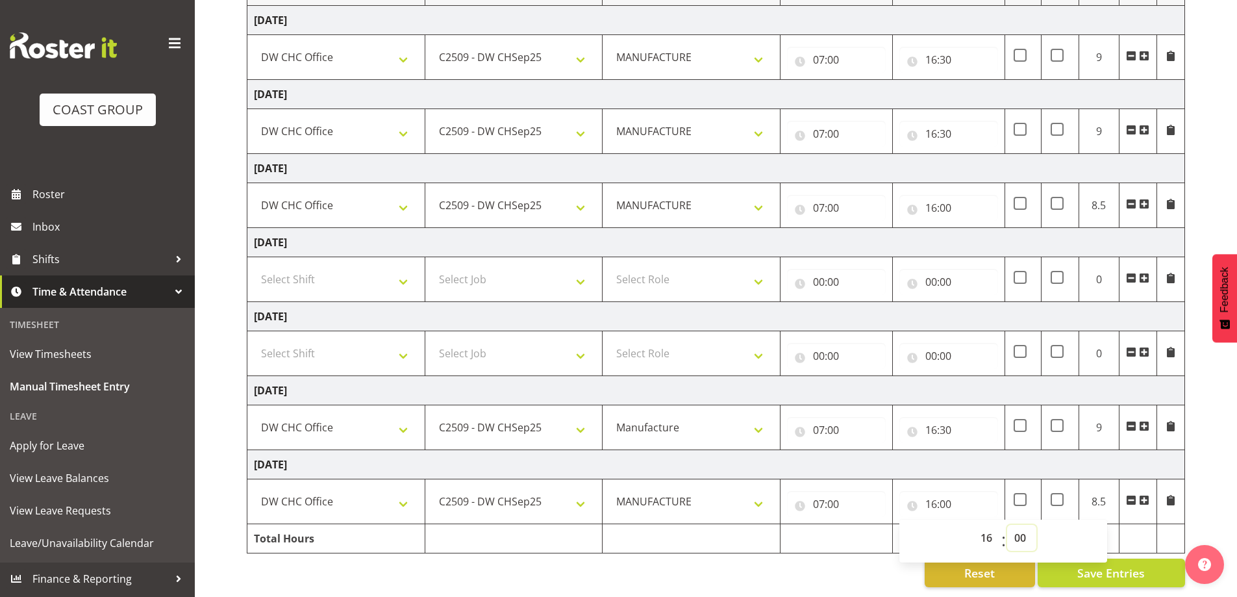
click at [1023, 529] on select "00 01 02 03 04 05 06 07 08 09 10 11 12 13 14 15 16 17 18 19 20 21 22 23 24 25 2…" at bounding box center [1021, 538] width 29 height 26
select select "30"
click at [1007, 525] on select "00 01 02 03 04 05 06 07 08 09 10 11 12 13 14 15 16 17 18 19 20 21 22 23 24 25 2…" at bounding box center [1021, 538] width 29 height 26
type input "16:30"
click at [1033, 479] on td at bounding box center [1023, 501] width 36 height 45
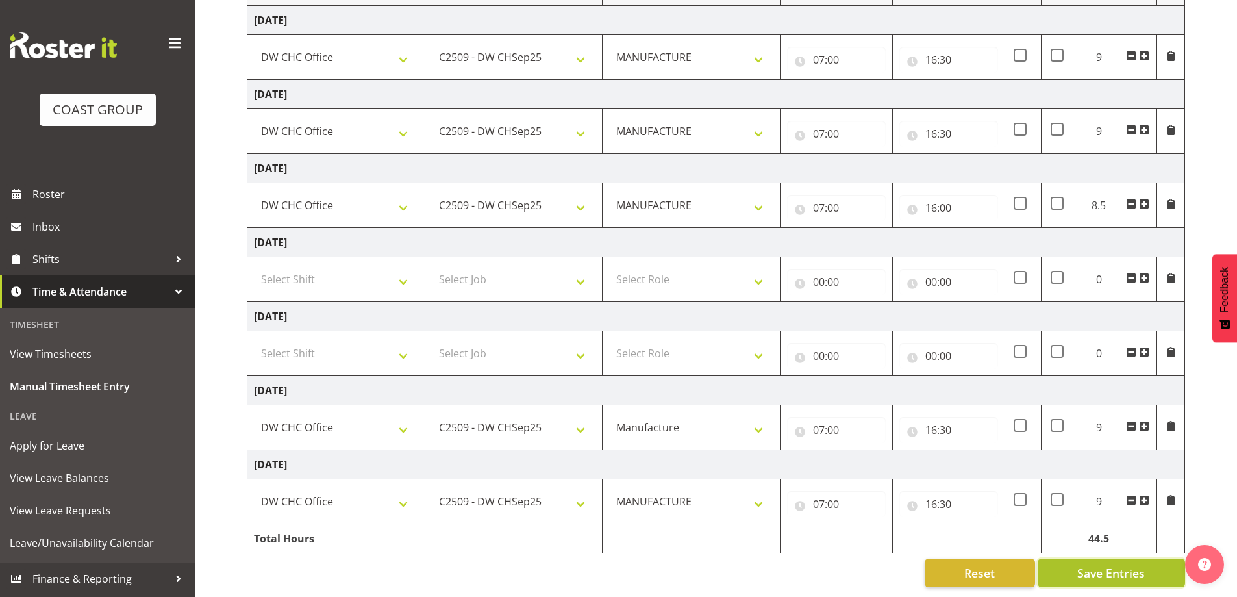
click at [1062, 558] on button "Save Entries" at bounding box center [1111, 572] width 147 height 29
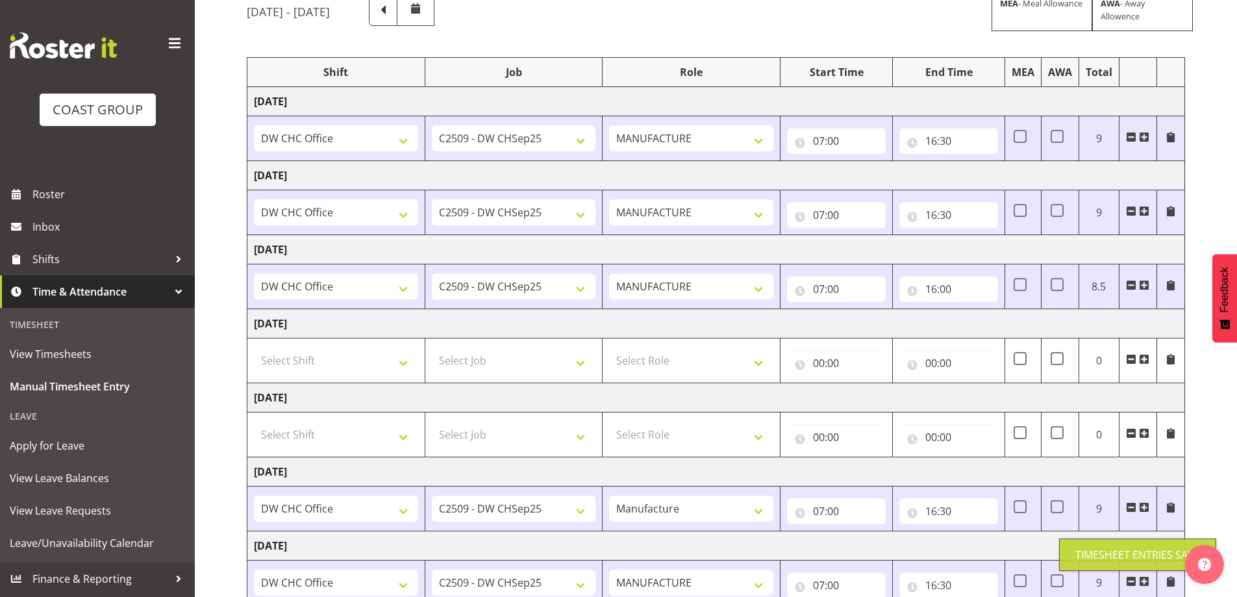
scroll to position [0, 0]
